Goal: Information Seeking & Learning: Learn about a topic

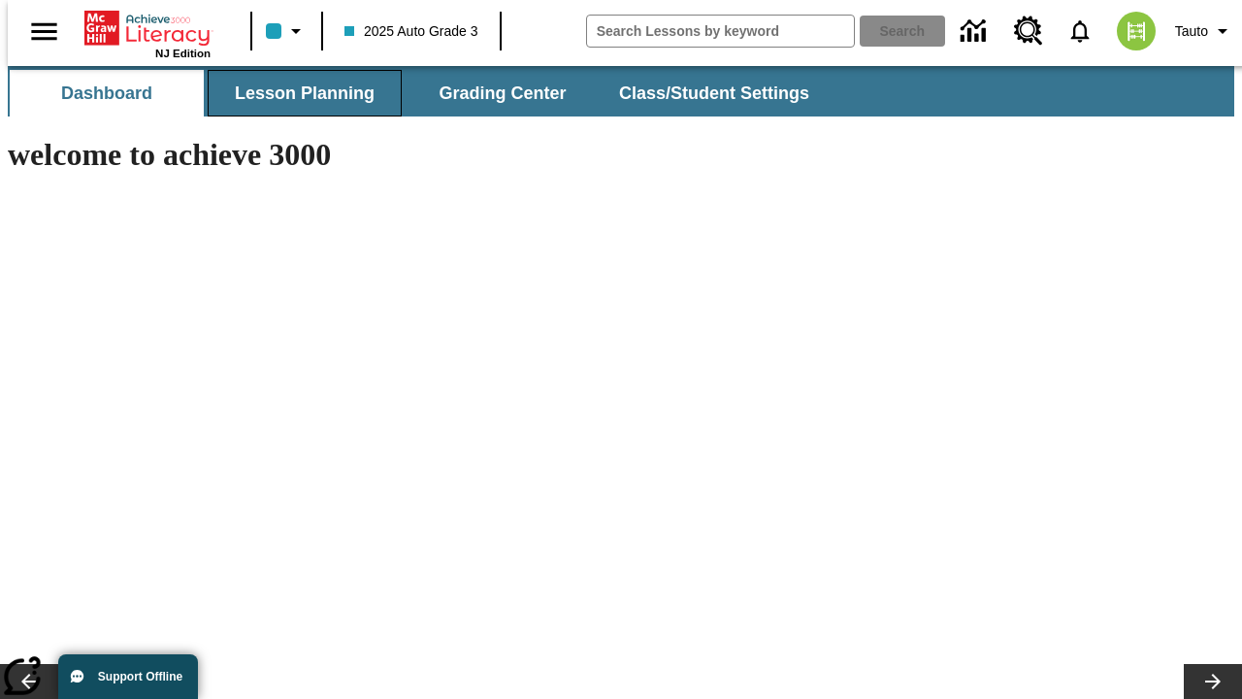
click at [297, 93] on button "Lesson Planning" at bounding box center [305, 93] width 194 height 47
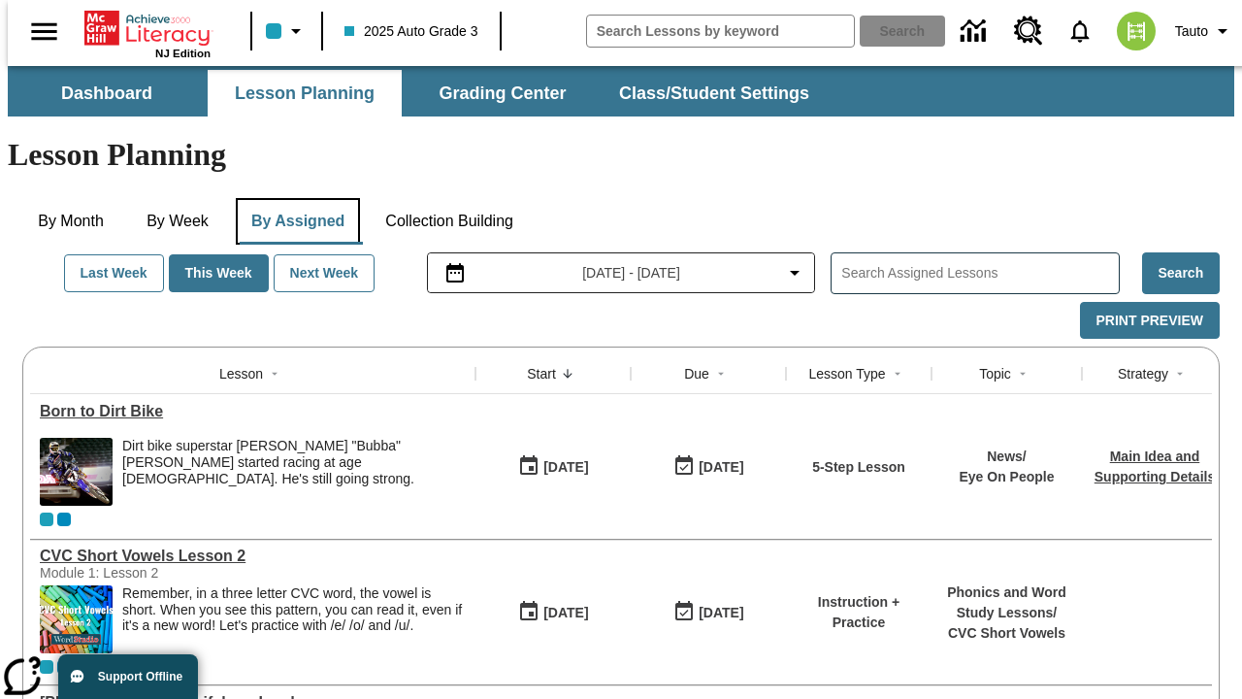
click at [293, 198] on button "By Assigned" at bounding box center [298, 221] width 124 height 47
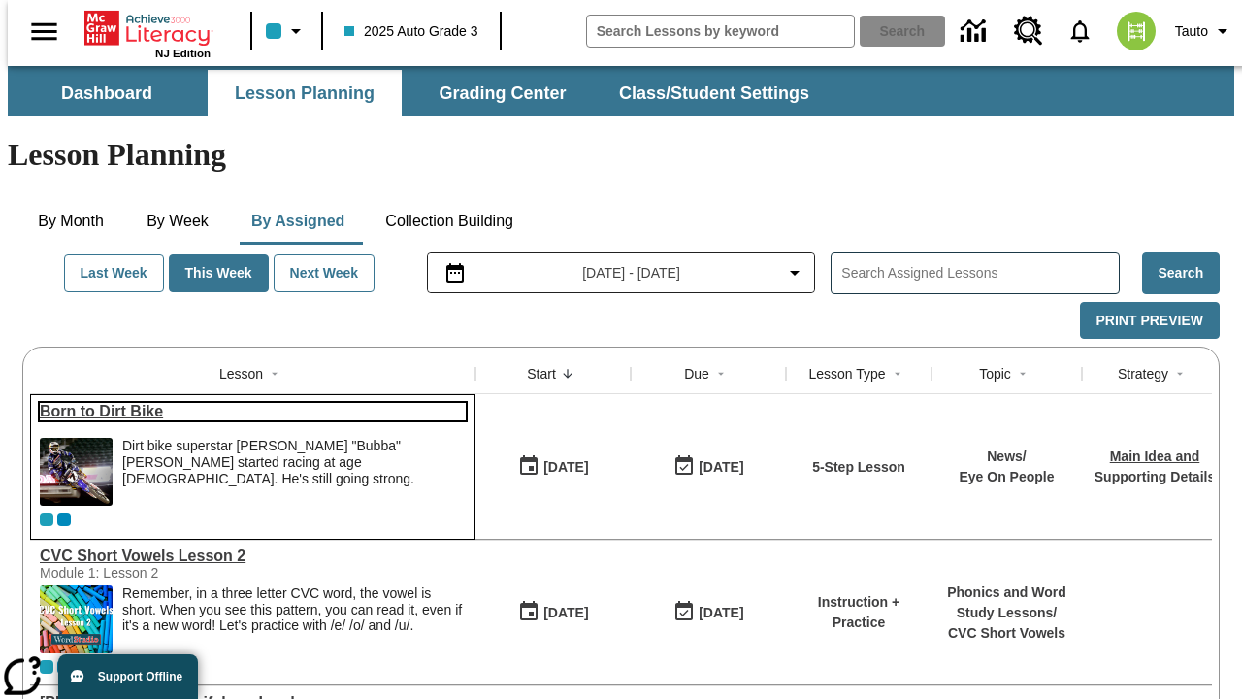
click at [245, 403] on link "Born to Dirt Bike" at bounding box center [253, 411] width 426 height 17
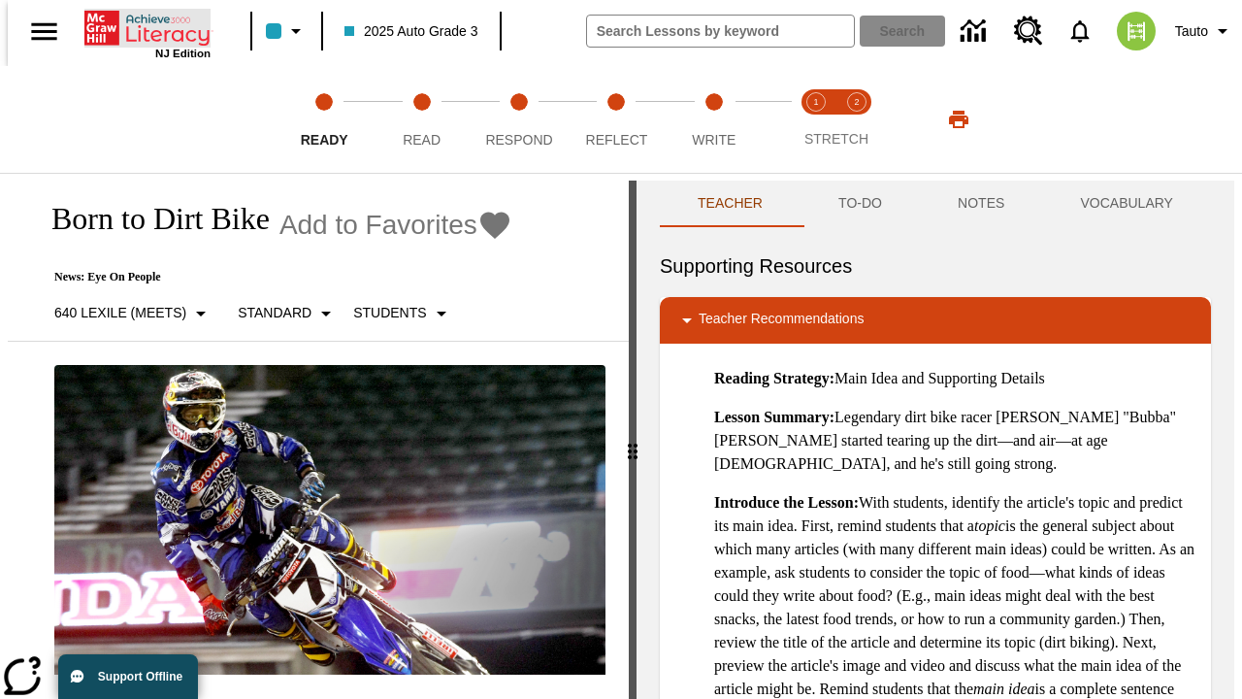
click at [140, 26] on icon "Home" at bounding box center [148, 28] width 129 height 39
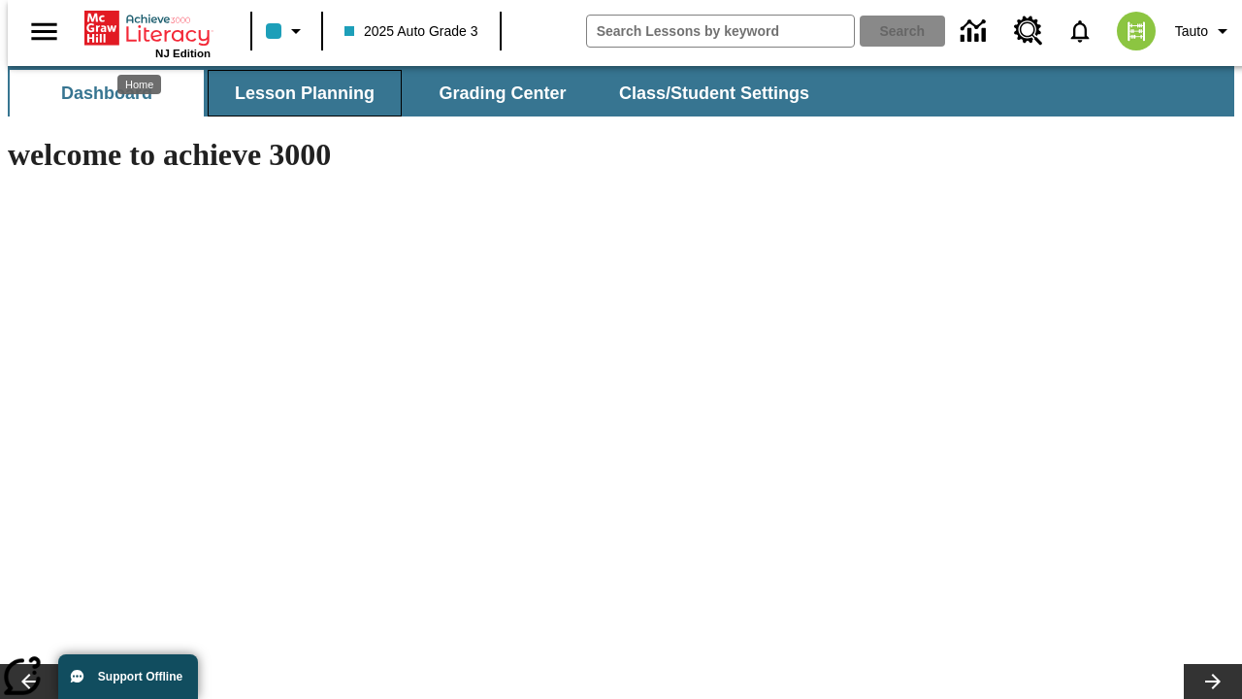
click at [297, 93] on button "Lesson Planning" at bounding box center [305, 93] width 194 height 47
